Goal: Browse casually: Explore the website without a specific task or goal

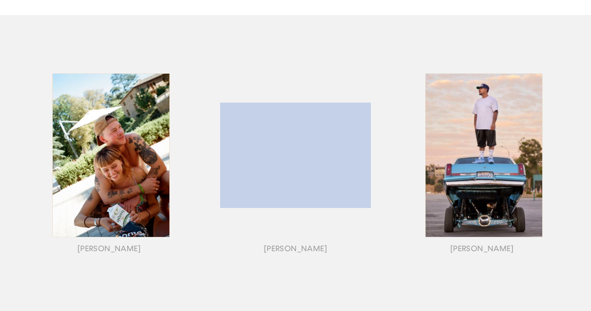
scroll to position [83, 0]
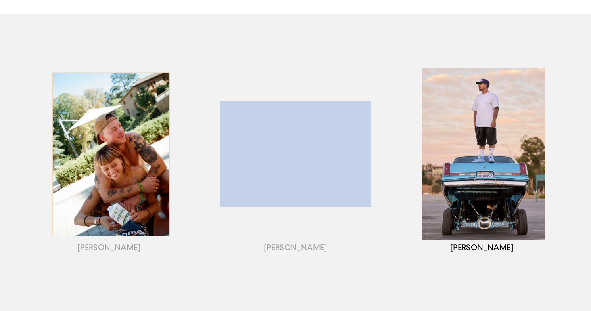
click at [481, 108] on div "button" at bounding box center [482, 164] width 186 height 248
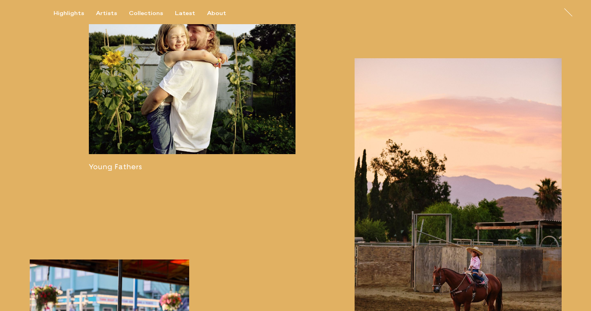
scroll to position [1344, 0]
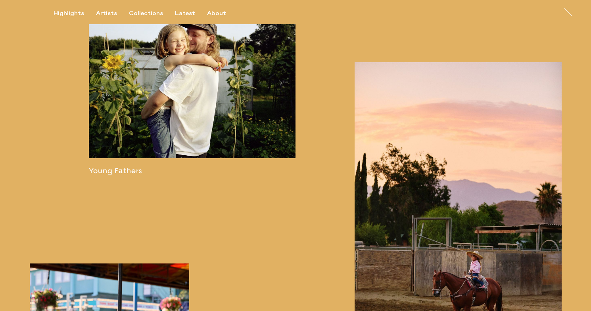
click at [240, 79] on link at bounding box center [192, 83] width 207 height 183
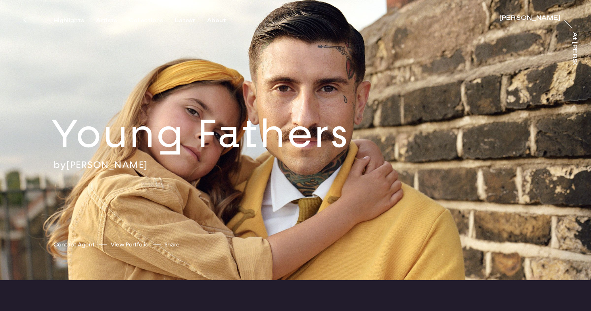
click at [532, 19] on div "[PERSON_NAME]" at bounding box center [530, 18] width 61 height 6
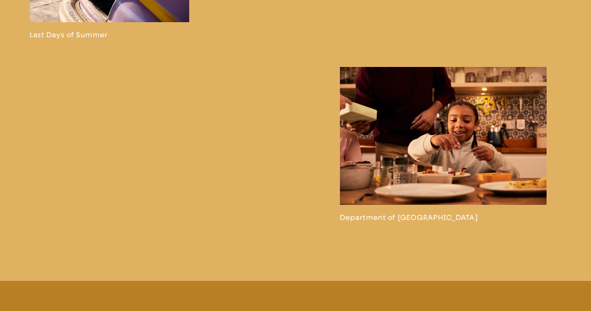
scroll to position [1790, 0]
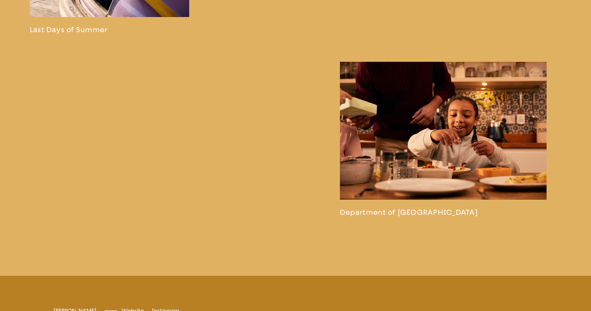
click at [443, 127] on link at bounding box center [443, 139] width 207 height 155
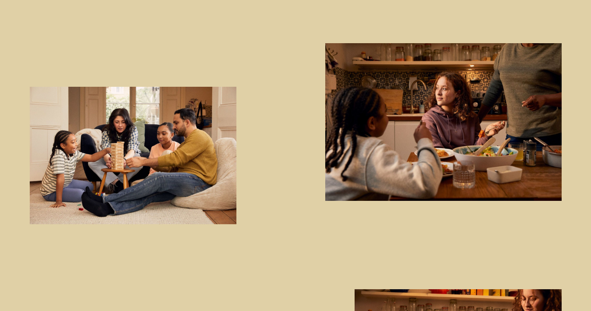
scroll to position [667, 0]
